Goal: Task Accomplishment & Management: Use online tool/utility

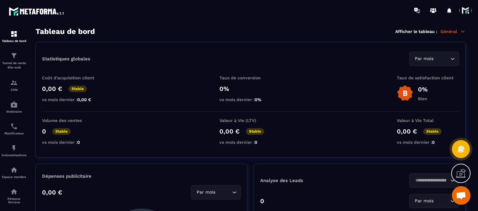
click at [462, 10] on span at bounding box center [466, 10] width 12 height 12
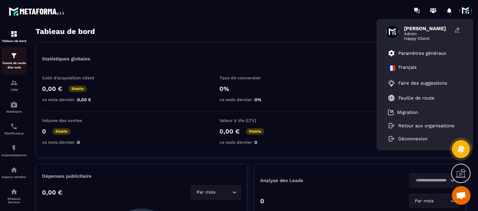
click at [20, 61] on div "Tunnel de vente Site web" at bounding box center [14, 61] width 25 height 18
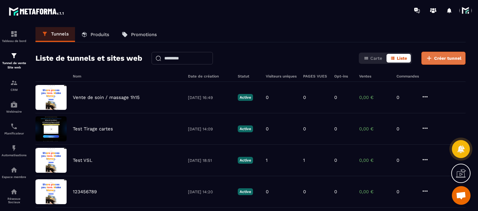
click at [442, 61] on span "Créer tunnel" at bounding box center [447, 58] width 27 height 6
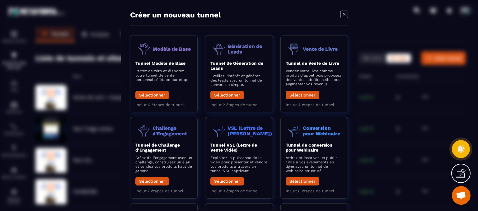
click at [343, 17] on icon "Modal window" at bounding box center [344, 14] width 7 height 7
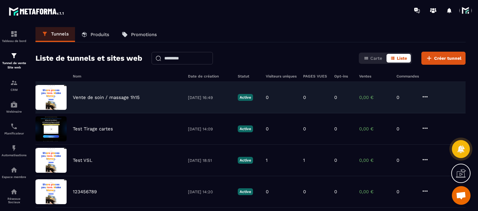
click at [94, 92] on div "Vente de soin / massage 1h15 28/08/2025 16:49 Active 0 0 0 0,00 € 0" at bounding box center [251, 97] width 430 height 31
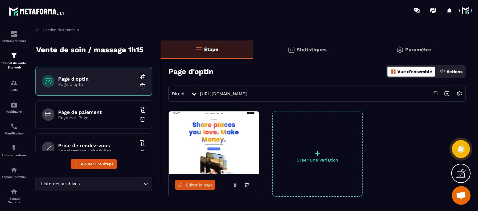
click at [195, 184] on span "Éditer la page" at bounding box center [199, 185] width 27 height 5
